Goal: Information Seeking & Learning: Learn about a topic

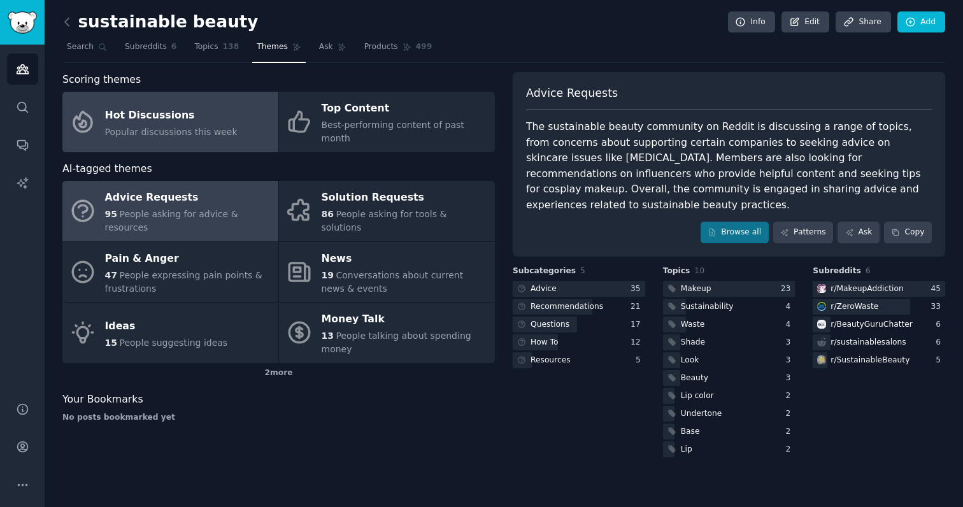
click at [241, 123] on link "Hot Discussions Popular discussions this week" at bounding box center [170, 122] width 216 height 60
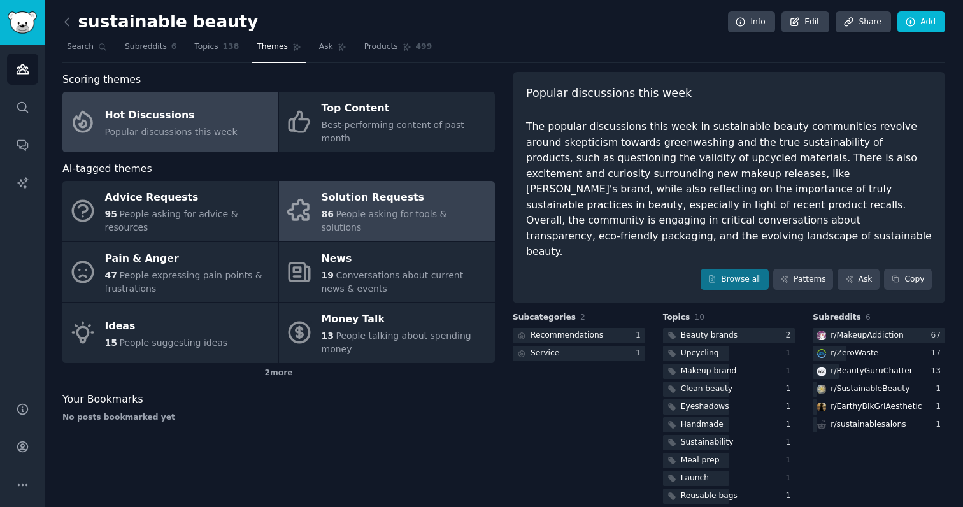
click at [372, 188] on div "Solution Requests" at bounding box center [404, 198] width 167 height 20
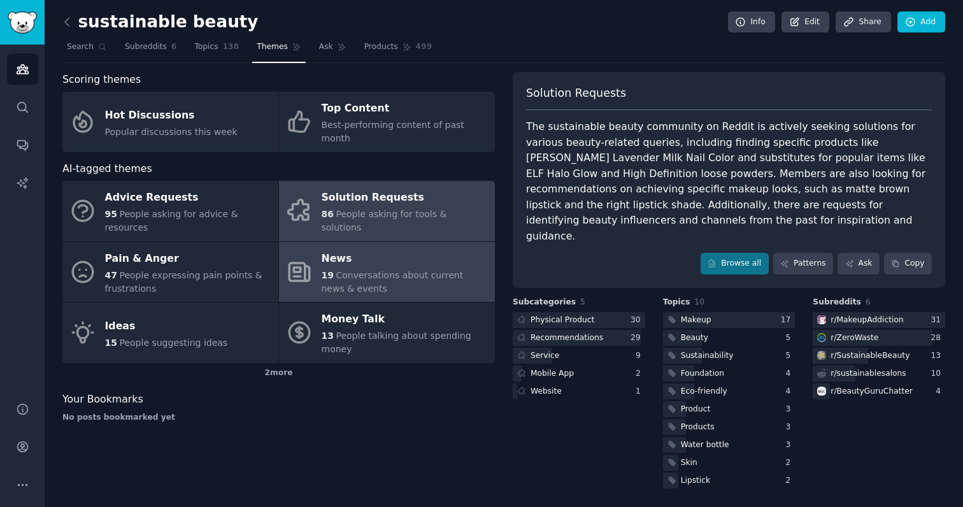
click at [382, 270] on span "Conversations about current news & events" at bounding box center [392, 282] width 142 height 24
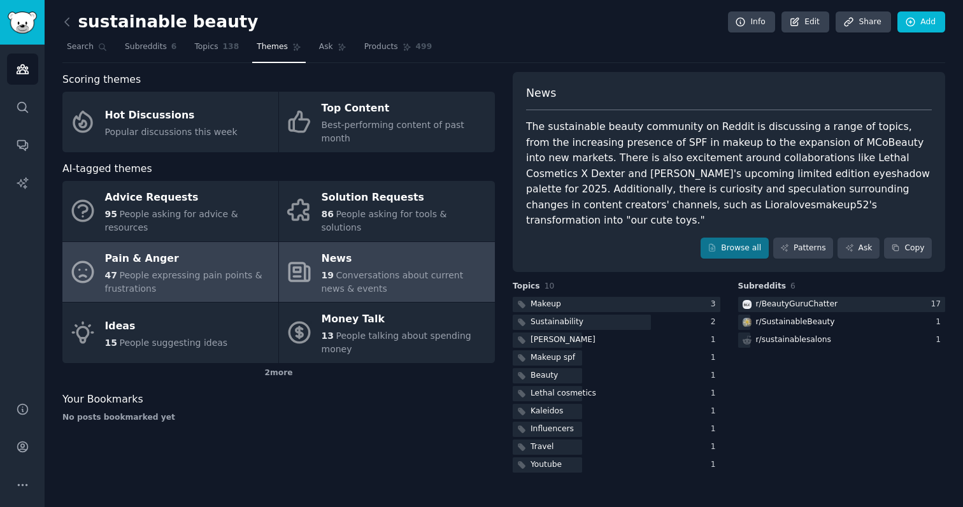
click at [220, 270] on span "People expressing pain points & frustrations" at bounding box center [183, 282] width 157 height 24
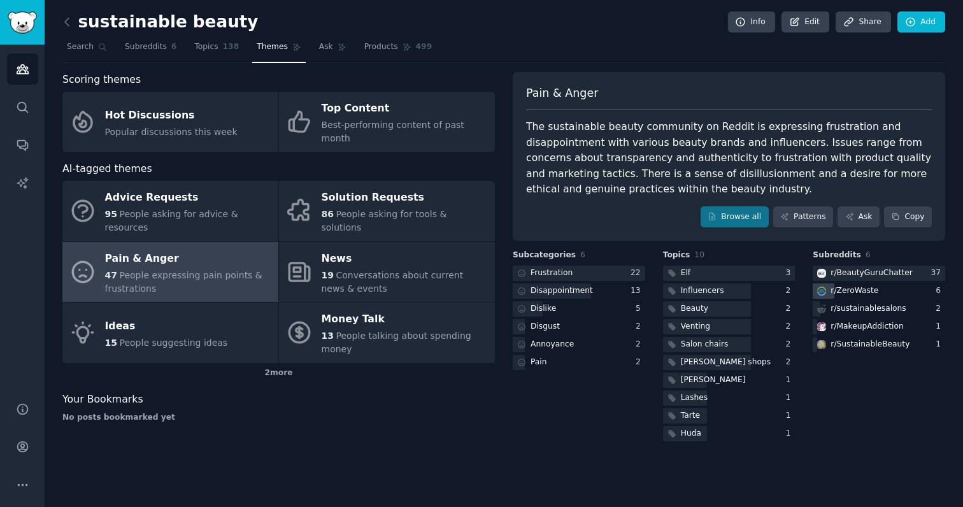
click at [894, 286] on div "r/ ZeroWaste" at bounding box center [878, 291] width 132 height 16
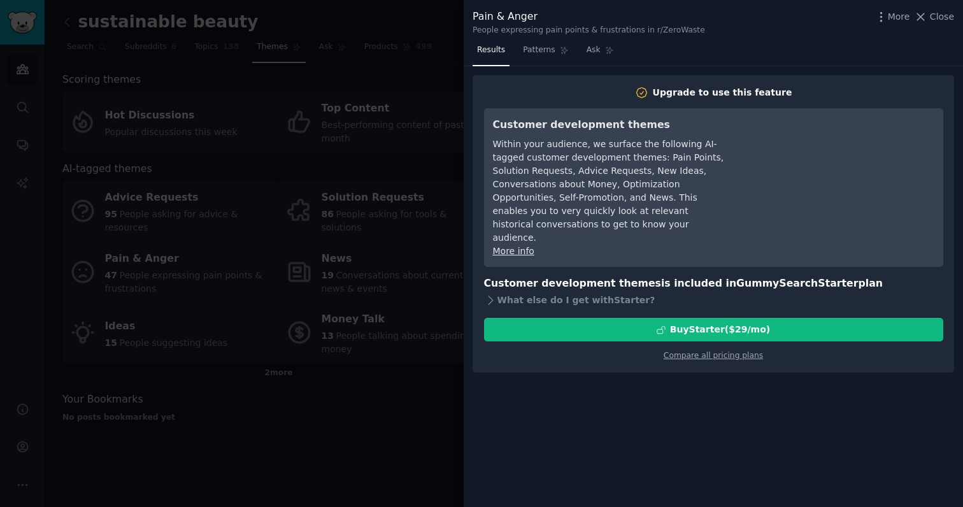
click at [353, 199] on div at bounding box center [481, 253] width 963 height 507
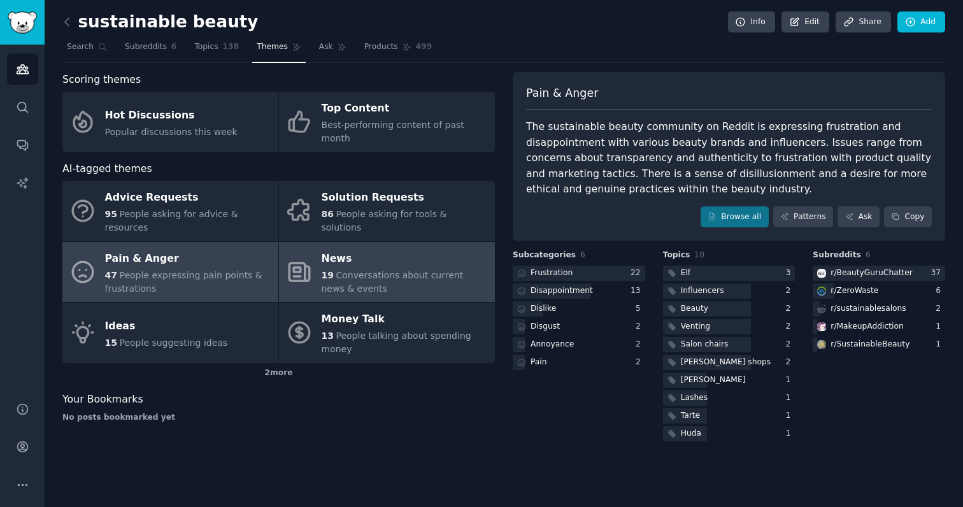
click at [363, 269] on div "19 Conversations about current news & events" at bounding box center [404, 282] width 167 height 27
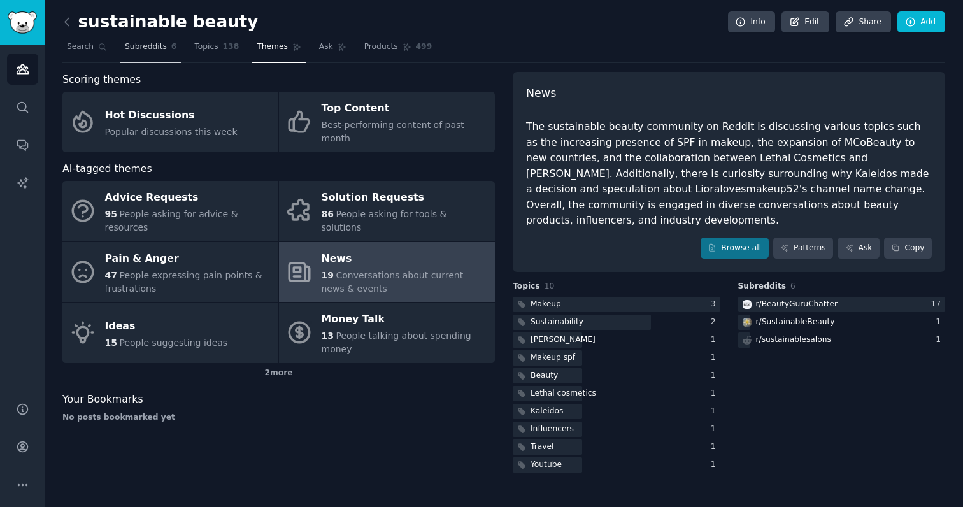
click at [149, 39] on link "Subreddits 6" at bounding box center [150, 50] width 60 height 26
